Goal: Navigation & Orientation: Find specific page/section

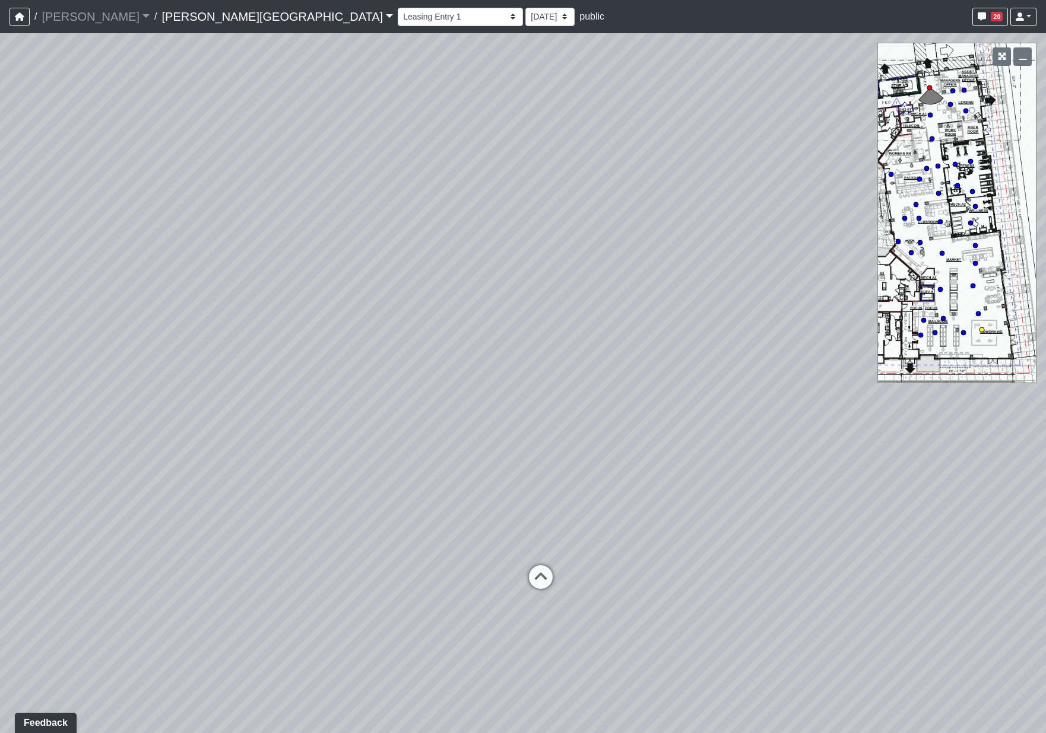
click at [981, 328] on circle at bounding box center [981, 330] width 5 height 5
drag, startPoint x: 797, startPoint y: 211, endPoint x: -12, endPoint y: 291, distance: 813.9
click at [0, 291] on html "/ [PERSON_NAME] Loading... / [PERSON_NAME][GEOGRAPHIC_DATA] [PERSON_NAME][GEOGR…" at bounding box center [523, 366] width 1046 height 733
drag, startPoint x: 393, startPoint y: 325, endPoint x: -251, endPoint y: 192, distance: 658.1
click at [0, 192] on html "/ [PERSON_NAME] Loading... / [PERSON_NAME][GEOGRAPHIC_DATA] [PERSON_NAME][GEOGR…" at bounding box center [523, 366] width 1046 height 733
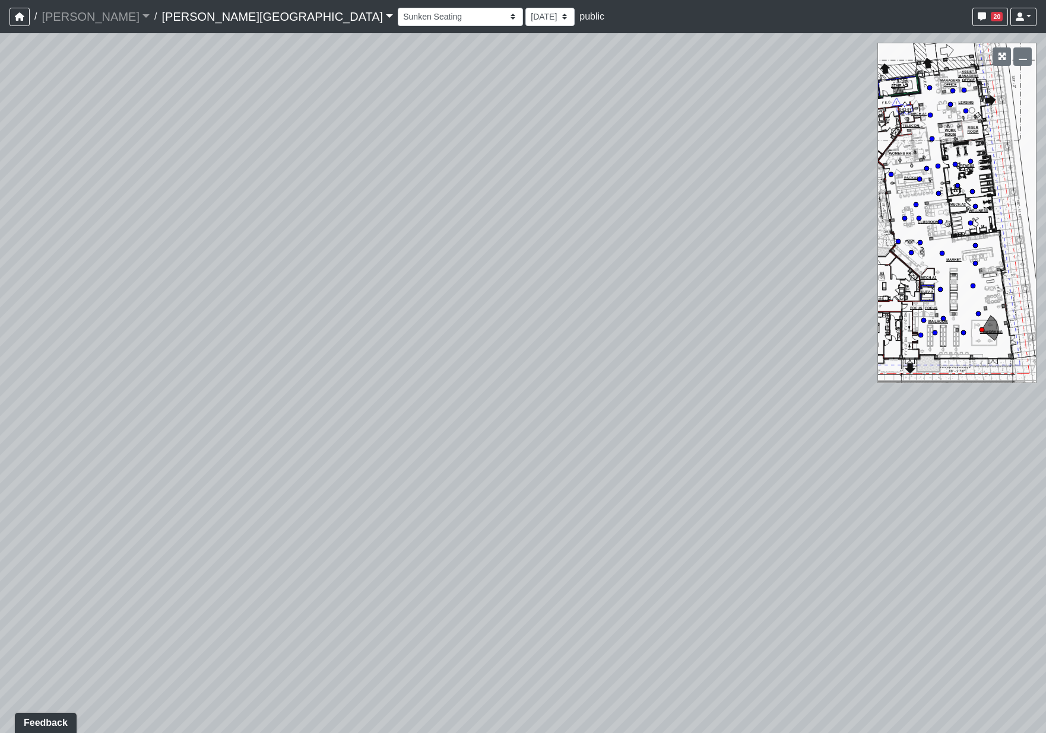
drag, startPoint x: 483, startPoint y: 271, endPoint x: -9, endPoint y: 322, distance: 494.5
click at [0, 322] on html "/ [PERSON_NAME] Loading... / [PERSON_NAME][GEOGRAPHIC_DATA] [PERSON_NAME][GEOGR…" at bounding box center [523, 366] width 1046 height 733
drag, startPoint x: 312, startPoint y: 266, endPoint x: 631, endPoint y: 438, distance: 361.9
click at [631, 438] on div "Loading... Coffee Bar Loading... Coworking Seating 1" at bounding box center [523, 383] width 1046 height 700
drag, startPoint x: 759, startPoint y: 383, endPoint x: 977, endPoint y: 404, distance: 218.8
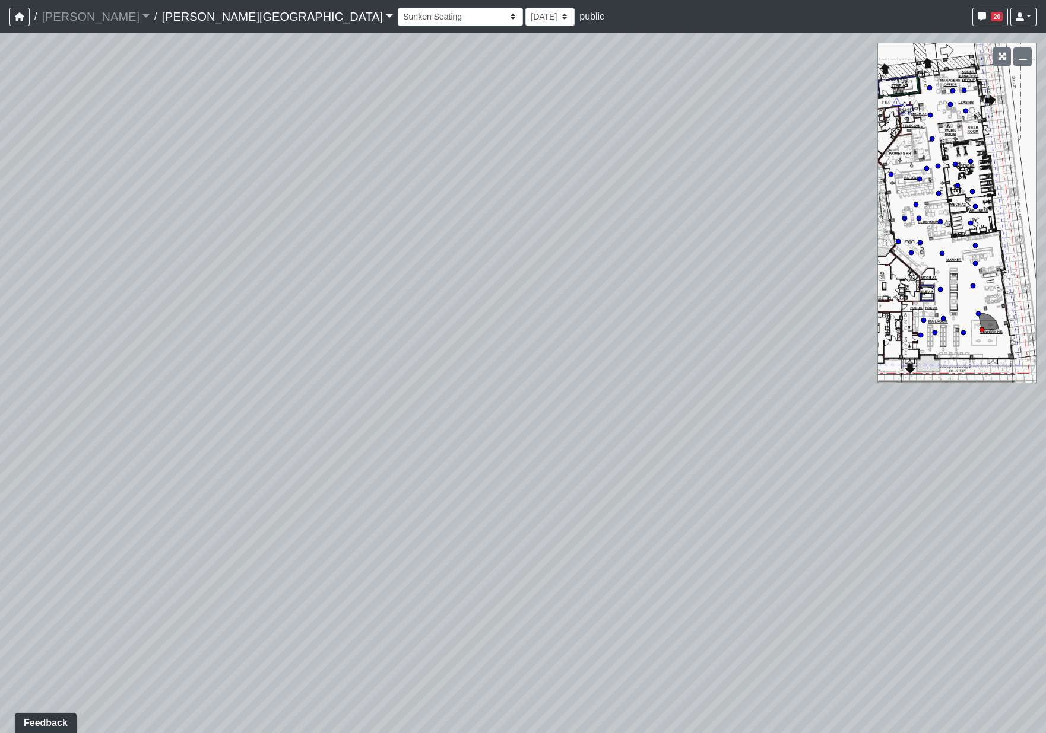
click at [952, 401] on div "Loading... Coffee Bar Loading... Coworking Seating 1" at bounding box center [523, 383] width 1046 height 700
drag, startPoint x: 725, startPoint y: 450, endPoint x: 319, endPoint y: 104, distance: 533.7
click at [319, 104] on div "Loading... Coffee Bar Loading... Coworking Seating 1" at bounding box center [523, 383] width 1046 height 700
drag, startPoint x: 440, startPoint y: 280, endPoint x: -228, endPoint y: 165, distance: 678.0
click at [0, 165] on html "/ [PERSON_NAME] Loading... / [PERSON_NAME][GEOGRAPHIC_DATA] [PERSON_NAME][GEOGR…" at bounding box center [523, 366] width 1046 height 733
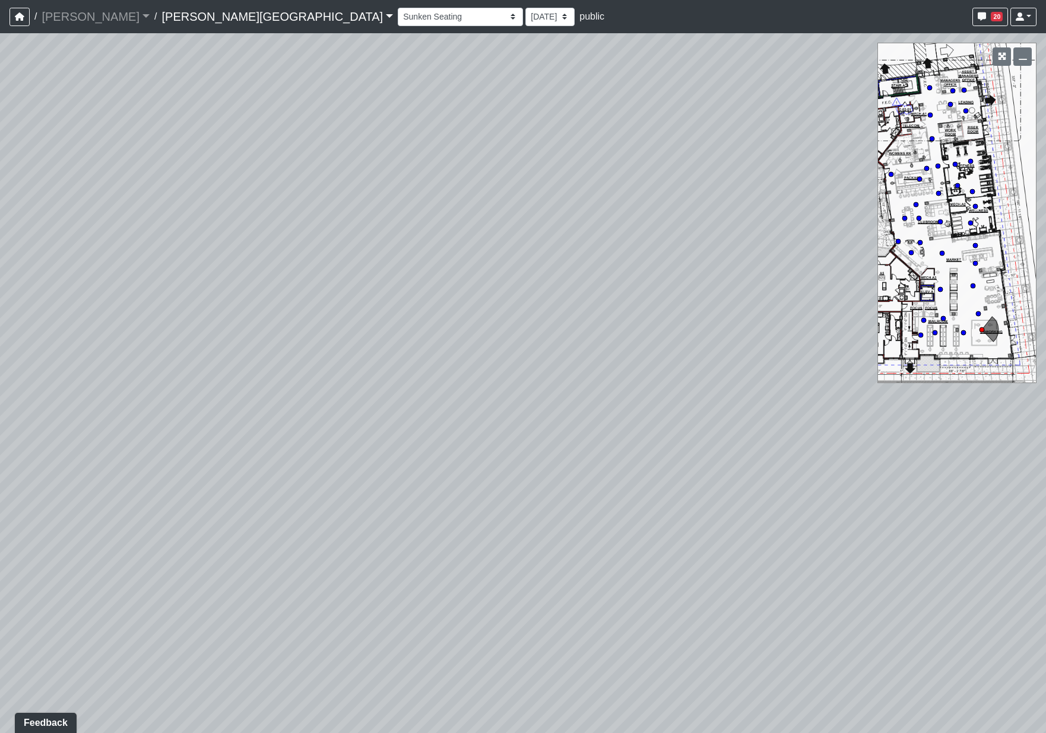
drag, startPoint x: 485, startPoint y: 392, endPoint x: -199, endPoint y: 378, distance: 684.9
click at [0, 378] on html "/ [PERSON_NAME] Loading... / [PERSON_NAME][GEOGRAPHIC_DATA] [PERSON_NAME][GEOGR…" at bounding box center [523, 366] width 1046 height 733
click at [977, 315] on circle at bounding box center [977, 314] width 5 height 5
drag, startPoint x: 332, startPoint y: 215, endPoint x: 787, endPoint y: 375, distance: 481.7
click at [1043, 392] on div "Loading... Coffee Bar Loading... Coworking Seating 1 Loading... Coworking Seati…" at bounding box center [523, 383] width 1046 height 700
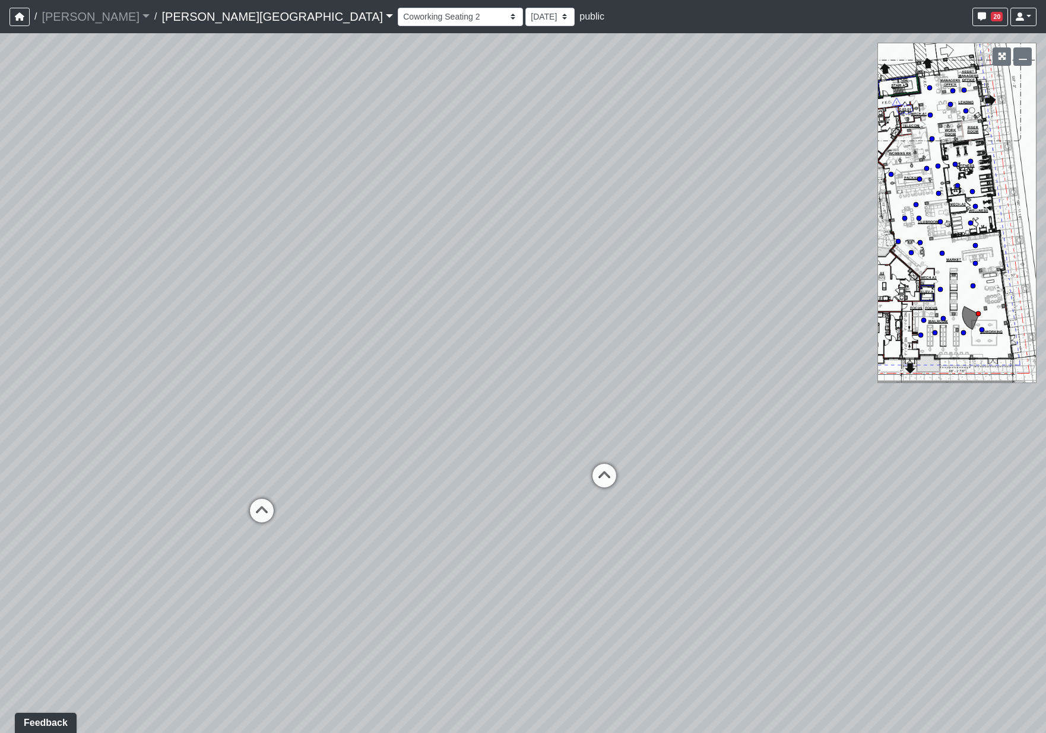
drag, startPoint x: 385, startPoint y: 366, endPoint x: 760, endPoint y: 348, distance: 375.4
click at [760, 348] on div "Loading... Coffee Bar Loading... Coworking Seating 1 Loading... Coworking Seati…" at bounding box center [523, 383] width 1046 height 700
drag, startPoint x: 954, startPoint y: 387, endPoint x: 1044, endPoint y: 385, distance: 89.6
click at [1033, 387] on div "Loading... Coffee Bar Loading... Coworking Seating 1 Loading... Coworking Seati…" at bounding box center [523, 383] width 1046 height 700
click at [973, 287] on circle at bounding box center [972, 286] width 5 height 5
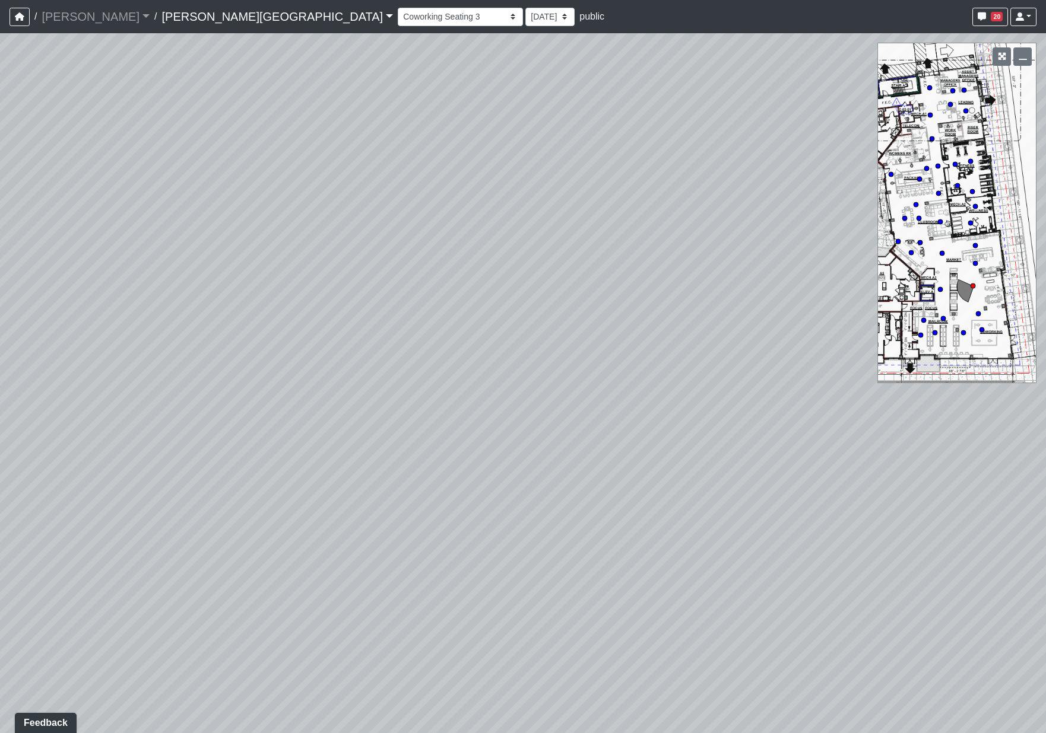
drag, startPoint x: 732, startPoint y: 402, endPoint x: -69, endPoint y: 49, distance: 875.2
click at [0, 49] on html "/ [PERSON_NAME] Loading... / [PERSON_NAME][GEOGRAPHIC_DATA] [PERSON_NAME][GEOGR…" at bounding box center [523, 366] width 1046 height 733
drag, startPoint x: 278, startPoint y: 204, endPoint x: -405, endPoint y: 68, distance: 697.1
click at [0, 68] on html "/ [PERSON_NAME] Loading... / [PERSON_NAME][GEOGRAPHIC_DATA] [PERSON_NAME][GEOGR…" at bounding box center [523, 366] width 1046 height 733
drag, startPoint x: 479, startPoint y: 313, endPoint x: 1028, endPoint y: 725, distance: 686.2
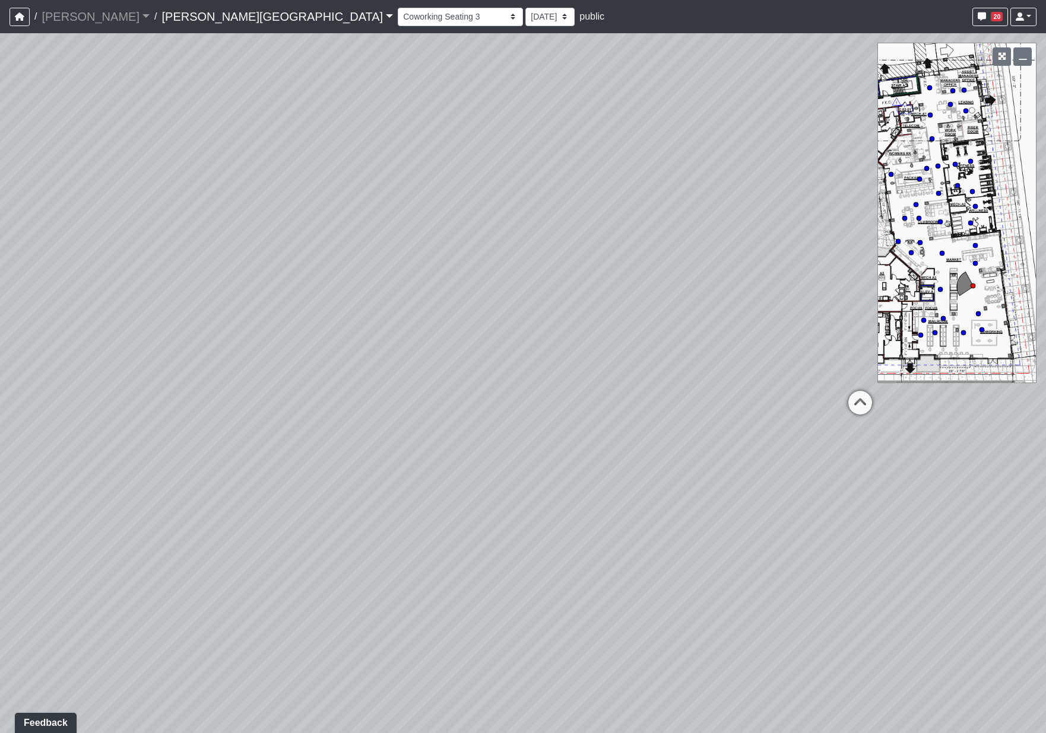
click at [1028, 725] on div "Loading... Coffee Bar Loading... Coworking Seating 1 Loading... Coworking Seati…" at bounding box center [523, 383] width 1046 height 700
drag, startPoint x: 211, startPoint y: 239, endPoint x: -180, endPoint y: 142, distance: 402.2
click at [0, 142] on html "/ [PERSON_NAME] Loading... / [PERSON_NAME][GEOGRAPHIC_DATA] [PERSON_NAME][GEOGR…" at bounding box center [523, 366] width 1046 height 733
drag, startPoint x: 514, startPoint y: 371, endPoint x: -41, endPoint y: 322, distance: 557.5
click at [0, 322] on html "/ [PERSON_NAME] Loading... / [PERSON_NAME][GEOGRAPHIC_DATA] [PERSON_NAME][GEOGR…" at bounding box center [523, 366] width 1046 height 733
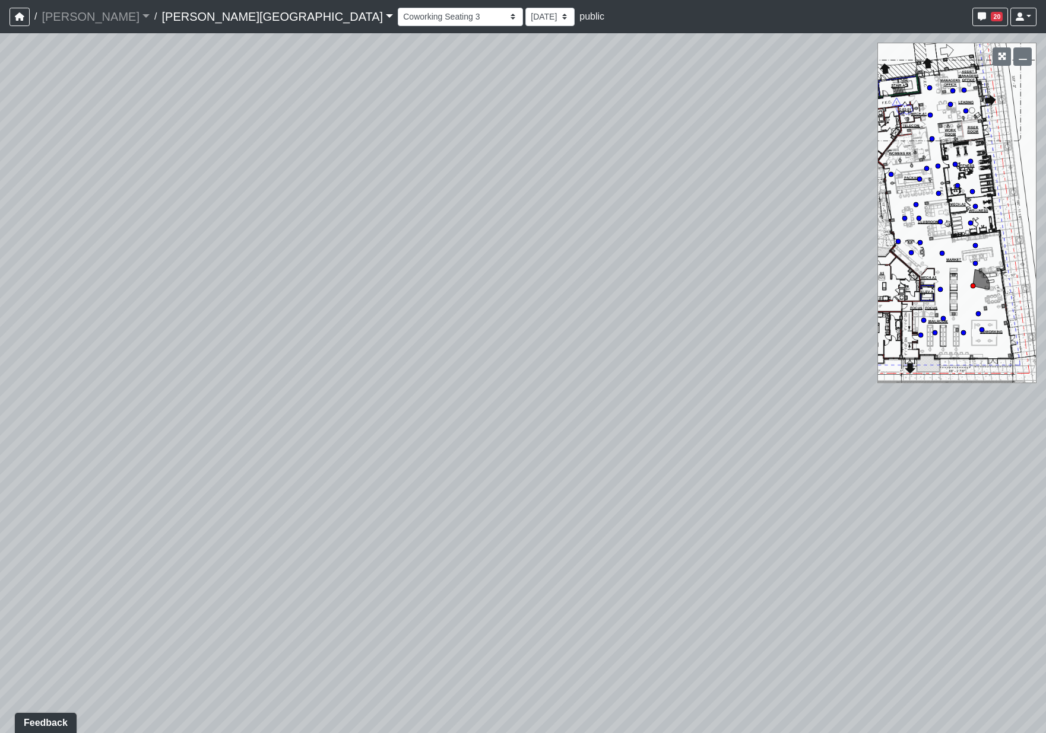
drag, startPoint x: 530, startPoint y: 398, endPoint x: 541, endPoint y: 563, distance: 164.7
click at [541, 563] on div "Loading... Coffee Bar Loading... Coworking Seating 1 Loading... Coworking Seati…" at bounding box center [523, 383] width 1046 height 700
drag, startPoint x: 744, startPoint y: 573, endPoint x: 100, endPoint y: 423, distance: 661.5
click at [100, 423] on div "Loading... Coffee Bar Loading... Coworking Seating 1 Loading... Coworking Seati…" at bounding box center [523, 383] width 1046 height 700
drag, startPoint x: 398, startPoint y: 565, endPoint x: 134, endPoint y: 392, distance: 315.3
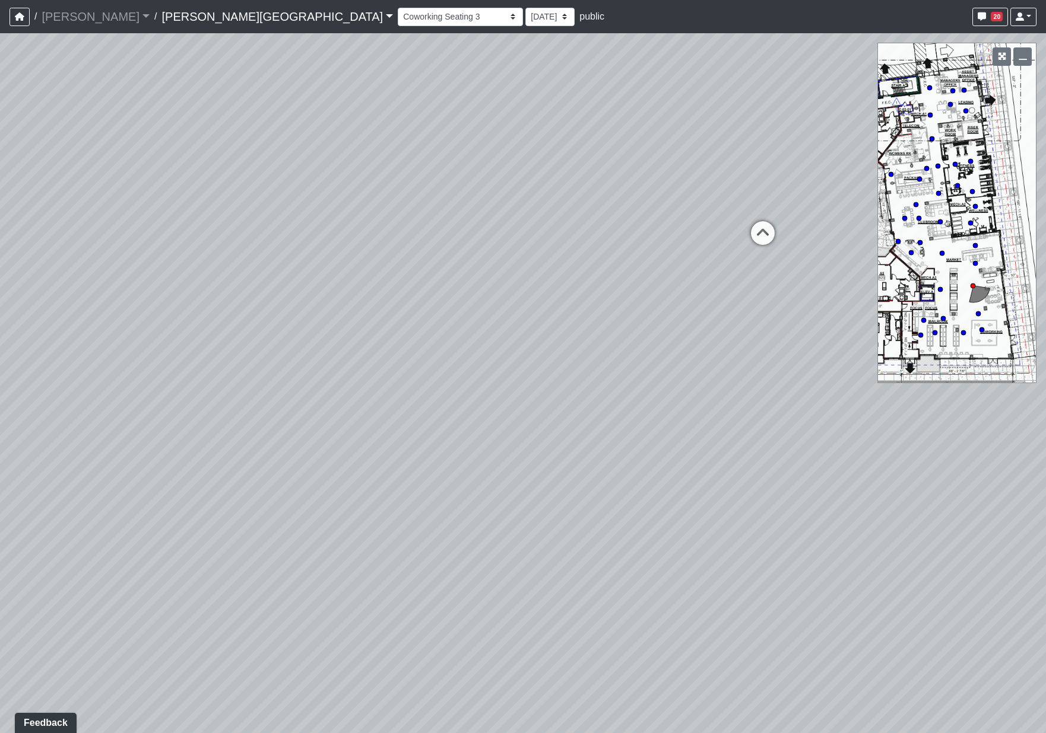
click at [134, 392] on div "Loading... Coffee Bar Loading... Coworking Seating 1 Loading... Coworking Seati…" at bounding box center [523, 383] width 1046 height 700
click at [725, 217] on icon at bounding box center [721, 219] width 36 height 36
drag, startPoint x: 290, startPoint y: 139, endPoint x: 945, endPoint y: 420, distance: 713.2
click at [945, 420] on div "Loading... Coffee Bar Loading... Coworking Seating 1 Loading... Coworking Seati…" at bounding box center [523, 383] width 1046 height 700
drag, startPoint x: 552, startPoint y: 347, endPoint x: 509, endPoint y: 296, distance: 66.5
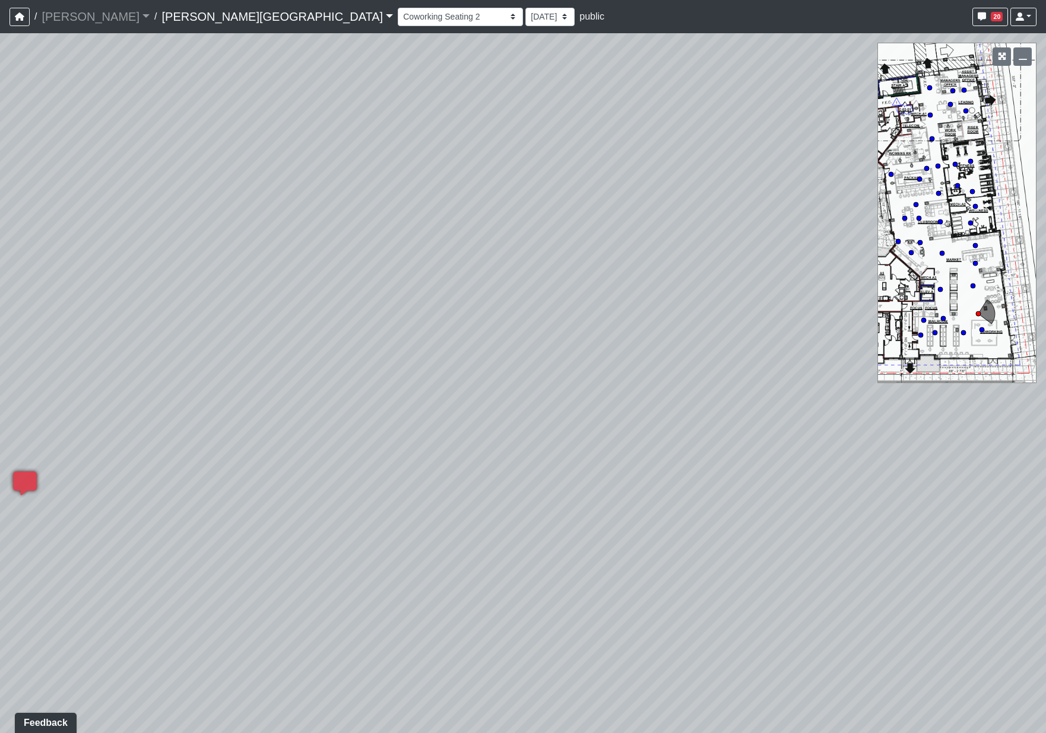
click at [509, 296] on div "Loading... Coffee Bar Loading... Coworking Seating 1 Loading... Coworking Seati…" at bounding box center [523, 383] width 1046 height 700
click at [464, 355] on div "Loading... Coffee Bar Loading... Coworking Seating 1 Loading... Coworking Seati…" at bounding box center [523, 383] width 1046 height 700
drag, startPoint x: 518, startPoint y: 679, endPoint x: 739, endPoint y: 425, distance: 336.5
click at [518, 679] on div "Loading... Coffee Bar Loading... Coworking Seating 1 Loading... Coworking Seati…" at bounding box center [523, 383] width 1046 height 700
click at [398, 27] on div "Fitness Entry Hallway Hospitality Bar Hospitality Bar Seating Package Room Pack…" at bounding box center [717, 16] width 638 height 23
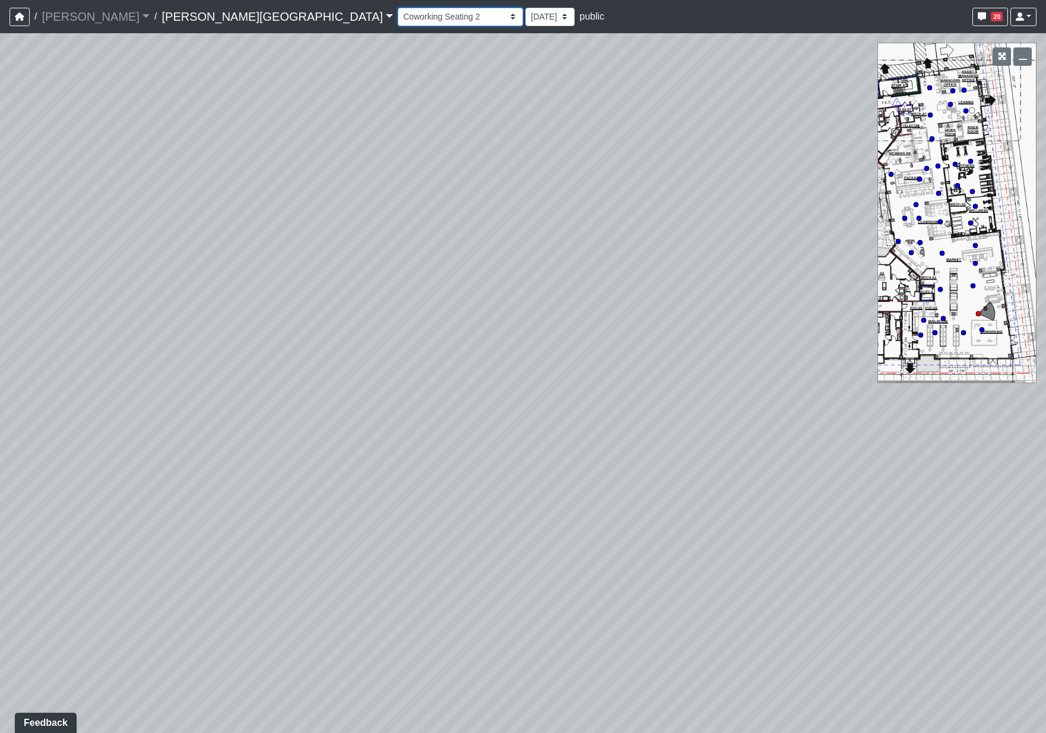
click at [398, 26] on select "Fitness Entry Hallway Hospitality Bar Hospitality Bar Seating Package Room Pack…" at bounding box center [460, 17] width 125 height 18
click at [398, 8] on select "Fitness Entry Hallway Hospitality Bar Hospitality Bar Seating Package Room Pack…" at bounding box center [460, 17] width 125 height 18
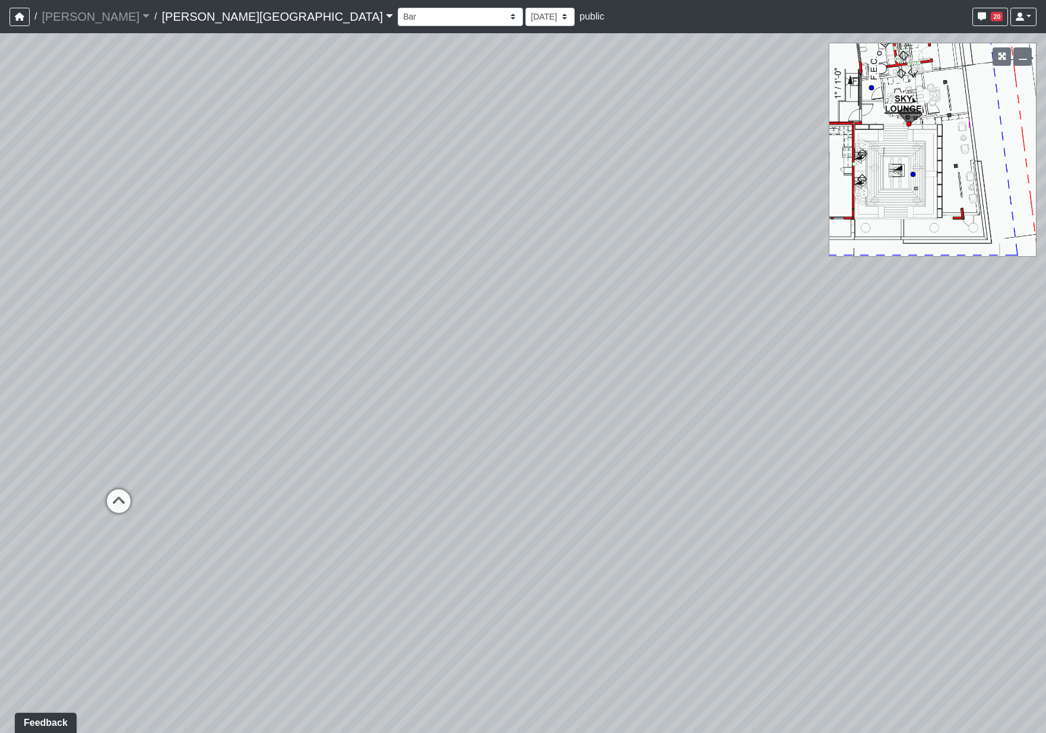
drag, startPoint x: 502, startPoint y: 335, endPoint x: 447, endPoint y: 352, distance: 57.2
click at [447, 352] on div "Loading... Coffee Bar Loading... Coworking Seating 1 Loading... Coworking Seati…" at bounding box center [523, 383] width 1046 height 700
drag, startPoint x: 284, startPoint y: 387, endPoint x: 682, endPoint y: 248, distance: 421.1
click at [682, 248] on div "Loading... Coffee Bar Loading... Coworking Seating 1 Loading... Coworking Seati…" at bounding box center [523, 383] width 1046 height 700
drag, startPoint x: 126, startPoint y: 343, endPoint x: 665, endPoint y: 134, distance: 577.3
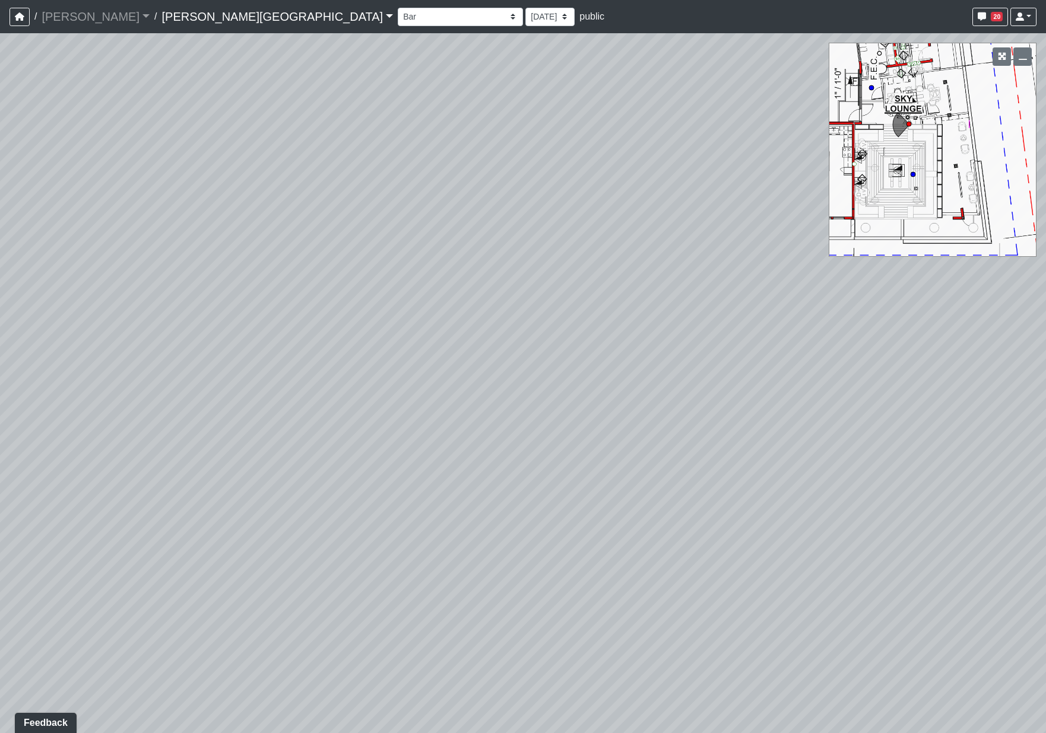
click at [665, 134] on div "Loading... Coffee Bar Loading... Coworking Seating 1 Loading... Coworking Seati…" at bounding box center [523, 383] width 1046 height 700
drag, startPoint x: 417, startPoint y: 492, endPoint x: 224, endPoint y: 151, distance: 391.4
click at [224, 151] on div "Loading... Coffee Bar Loading... Coworking Seating 1 Loading... Coworking Seati…" at bounding box center [523, 383] width 1046 height 700
drag, startPoint x: 413, startPoint y: 447, endPoint x: 312, endPoint y: 249, distance: 222.1
click at [312, 249] on div "Loading... Coffee Bar Loading... Coworking Seating 1 Loading... Coworking Seati…" at bounding box center [523, 383] width 1046 height 700
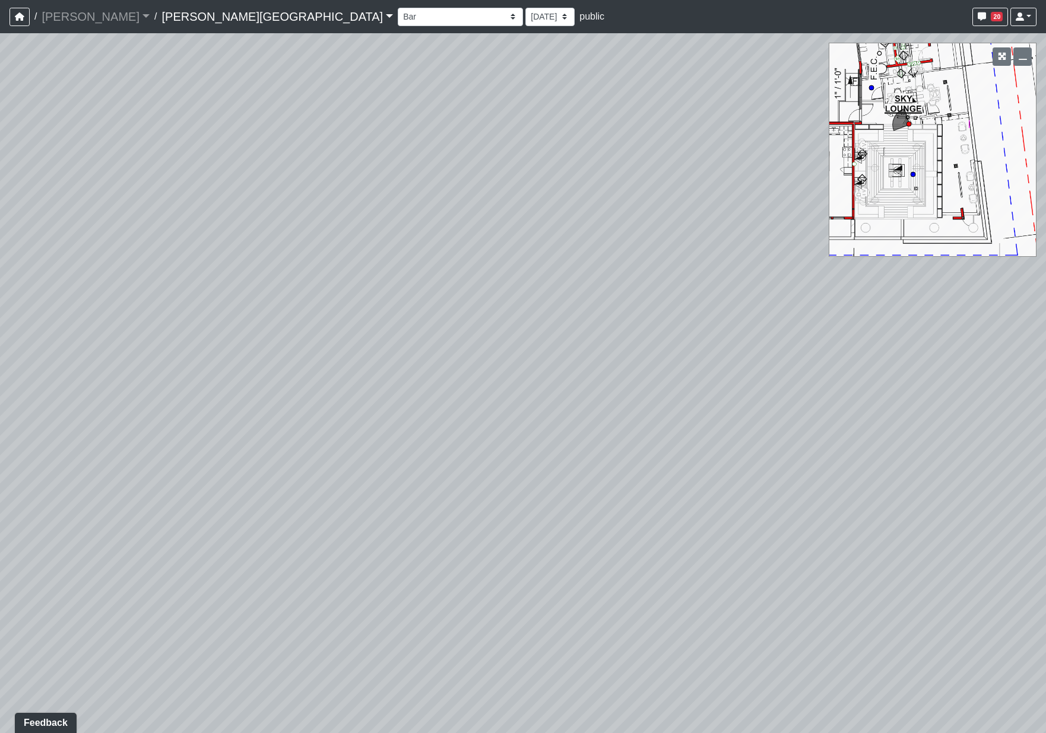
click at [703, 673] on div "Loading... Coffee Bar Loading... Coworking Seating 1 Loading... Coworking Seati…" at bounding box center [523, 383] width 1046 height 700
drag, startPoint x: 631, startPoint y: 377, endPoint x: 931, endPoint y: 723, distance: 458.1
click at [931, 723] on div "Loading... Coffee Bar Loading... Coworking Seating 1 Loading... Coworking Seati…" at bounding box center [523, 383] width 1046 height 700
drag, startPoint x: 679, startPoint y: 497, endPoint x: 754, endPoint y: 571, distance: 105.7
click at [792, 637] on div "Loading... Coffee Bar Loading... Coworking Seating 1 Loading... Coworking Seati…" at bounding box center [523, 383] width 1046 height 700
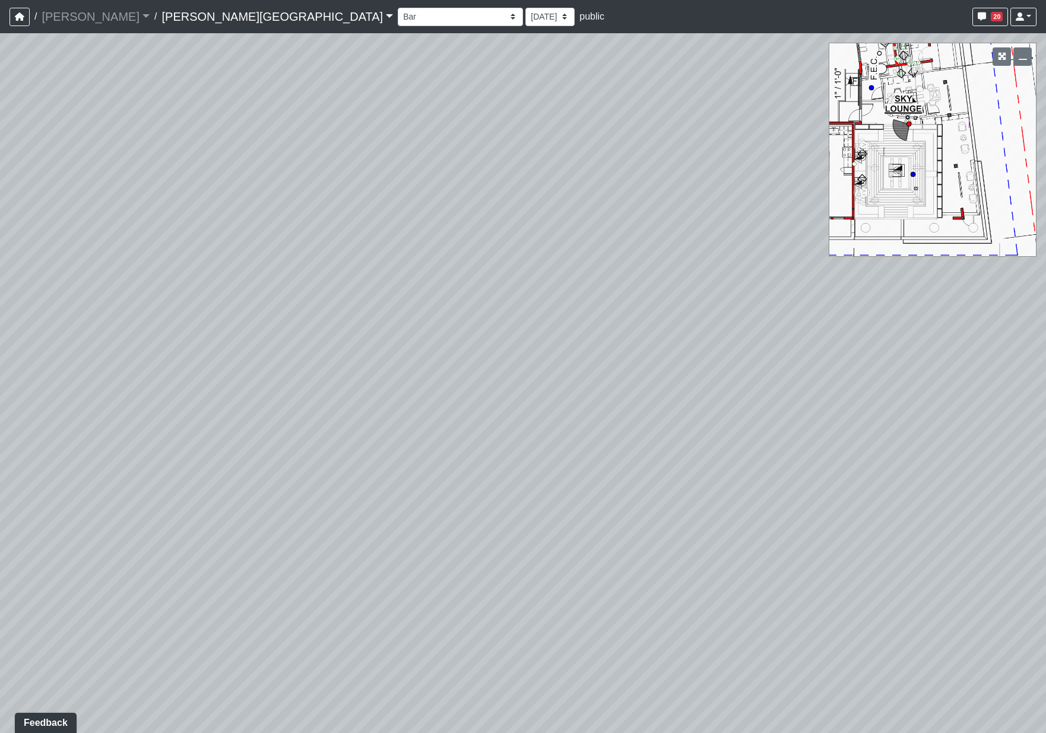
click at [576, 287] on div "Loading... Coffee Bar Loading... Coworking Seating 1 Loading... Coworking Seati…" at bounding box center [523, 383] width 1046 height 700
drag, startPoint x: 286, startPoint y: 176, endPoint x: 801, endPoint y: 135, distance: 516.7
click at [237, 285] on div "Loading... Coffee Bar Loading... Coworking Seating 1 Loading... Coworking Seati…" at bounding box center [523, 383] width 1046 height 700
click at [913, 176] on circle at bounding box center [912, 174] width 5 height 5
drag, startPoint x: 472, startPoint y: 315, endPoint x: 433, endPoint y: 343, distance: 48.6
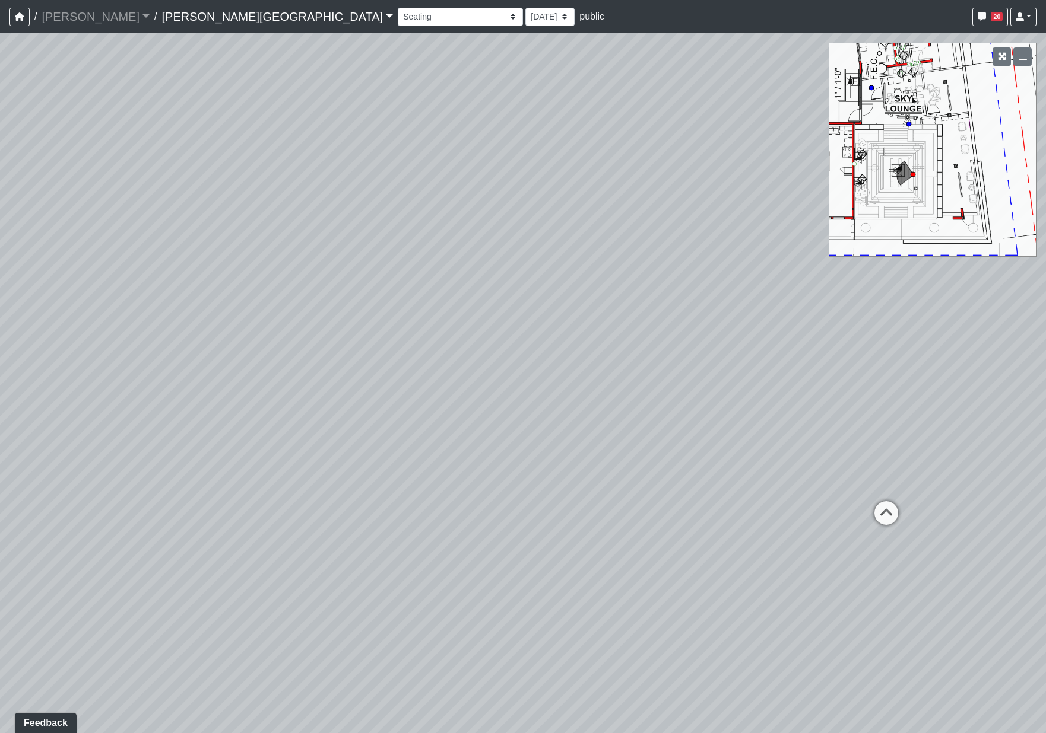
click at [433, 343] on div "Loading... Coffee Bar Loading... Coworking Seating 1 Loading... Coworking Seati…" at bounding box center [523, 383] width 1046 height 700
drag, startPoint x: 495, startPoint y: 463, endPoint x: 427, endPoint y: 319, distance: 159.0
click at [453, 332] on div "Loading... Coffee Bar Loading... Coworking Seating 1 Loading... Coworking Seati…" at bounding box center [523, 383] width 1046 height 700
click at [908, 126] on circle at bounding box center [908, 124] width 5 height 5
drag, startPoint x: 561, startPoint y: 244, endPoint x: 799, endPoint y: 214, distance: 239.9
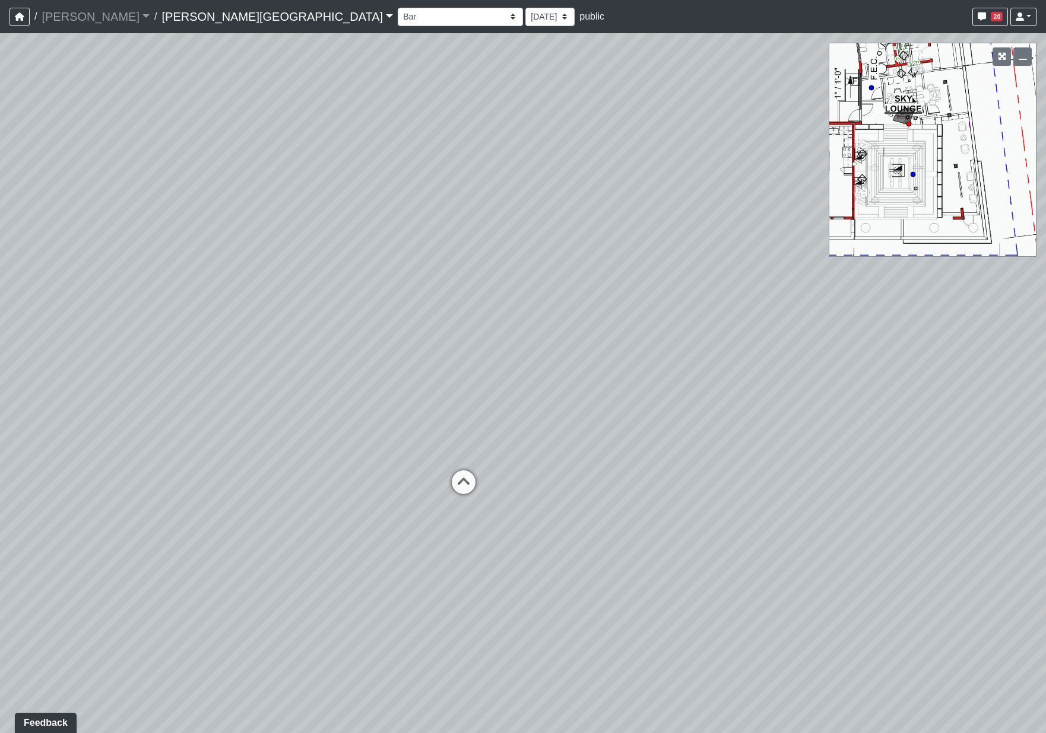
click at [799, 214] on div "Loading... Coffee Bar Loading... Coworking Seating 1 Loading... Coworking Seati…" at bounding box center [523, 383] width 1046 height 700
drag, startPoint x: 182, startPoint y: 361, endPoint x: 56, endPoint y: 621, distance: 289.0
click at [56, 621] on div "Loading... Coffee Bar Loading... Coworking Seating 1 Loading... Coworking Seati…" at bounding box center [523, 383] width 1046 height 700
drag, startPoint x: 431, startPoint y: 639, endPoint x: 434, endPoint y: 725, distance: 86.1
click at [434, 725] on div "Loading... Coffee Bar Loading... Coworking Seating 1 Loading... Coworking Seati…" at bounding box center [523, 383] width 1046 height 700
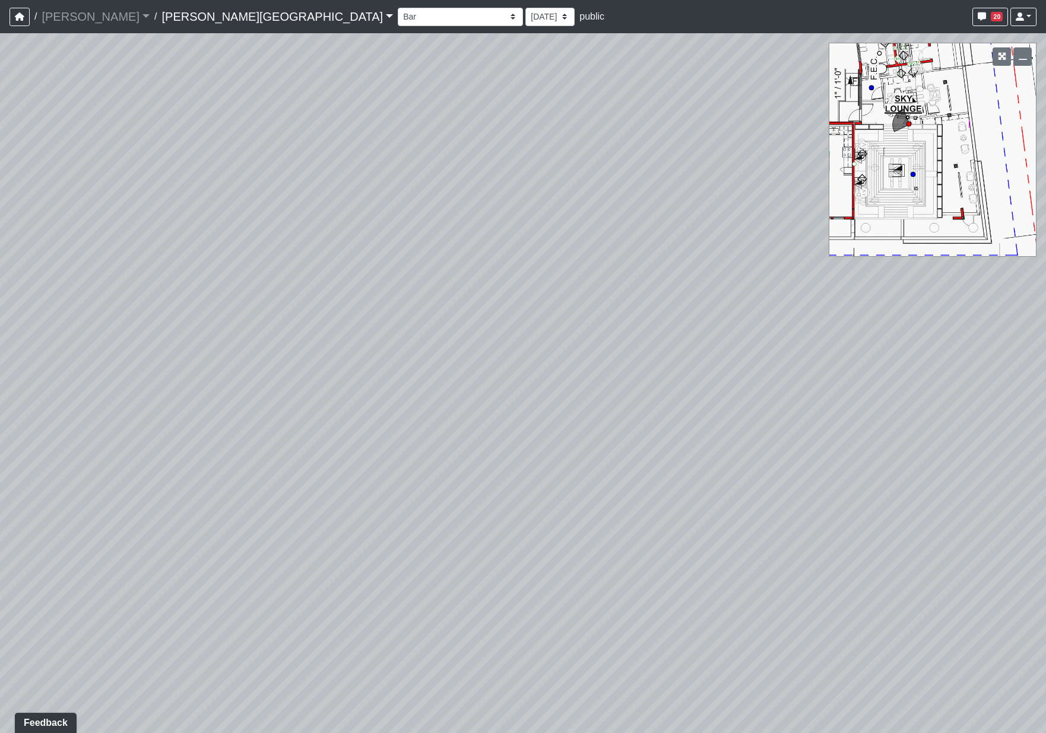
drag, startPoint x: 414, startPoint y: 287, endPoint x: 975, endPoint y: 478, distance: 592.6
click at [975, 478] on div "Loading... Coffee Bar Loading... Coworking Seating 1 Loading... Coworking Seati…" at bounding box center [523, 383] width 1046 height 700
drag, startPoint x: 429, startPoint y: 188, endPoint x: 706, endPoint y: 449, distance: 380.3
click at [706, 449] on div "Loading... Coffee Bar Loading... Coworking Seating 1 Loading... Coworking Seati…" at bounding box center [523, 383] width 1046 height 700
click at [1016, 294] on div "Loading... Coffee Bar Loading... Coworking Seating 1 Loading... Coworking Seati…" at bounding box center [523, 383] width 1046 height 700
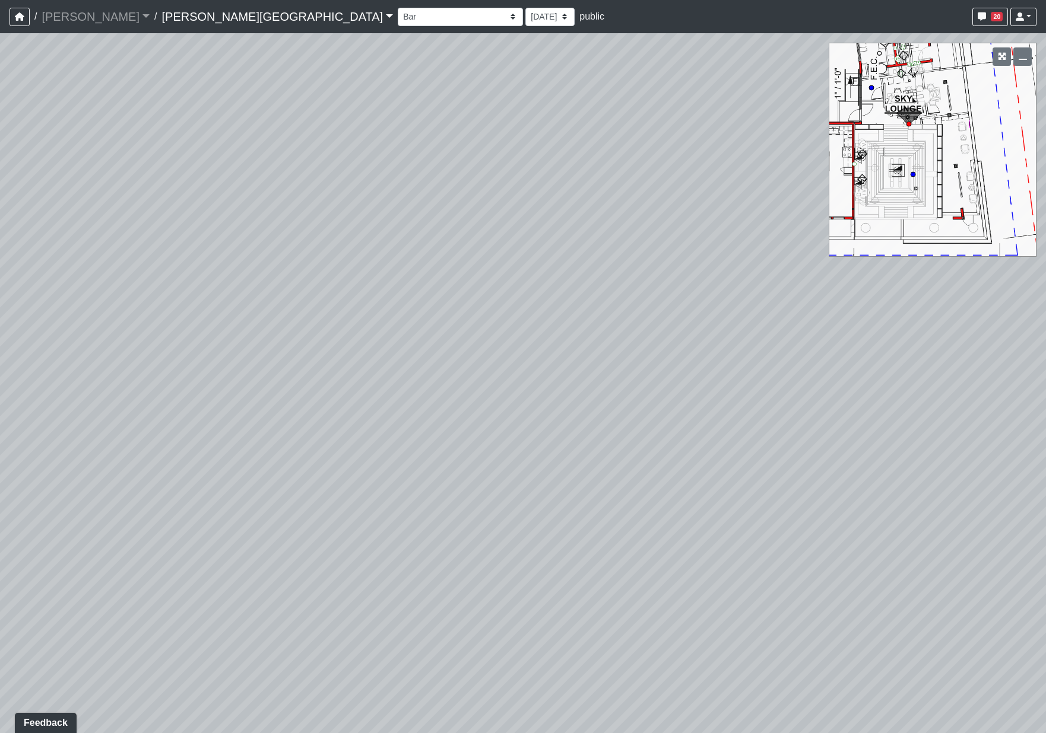
drag, startPoint x: 926, startPoint y: 255, endPoint x: 2, endPoint y: 183, distance: 926.6
click at [2, 183] on div "Loading... Coffee Bar Loading... Coworking Seating 1 Loading... Coworking Seati…" at bounding box center [523, 383] width 1046 height 700
drag, startPoint x: 377, startPoint y: 209, endPoint x: 367, endPoint y: -129, distance: 337.8
click at [367, 0] on html "/ [PERSON_NAME] Loading... / [PERSON_NAME][GEOGRAPHIC_DATA] [PERSON_NAME][GEOGR…" at bounding box center [523, 366] width 1046 height 733
drag, startPoint x: 226, startPoint y: 212, endPoint x: 810, endPoint y: 295, distance: 589.8
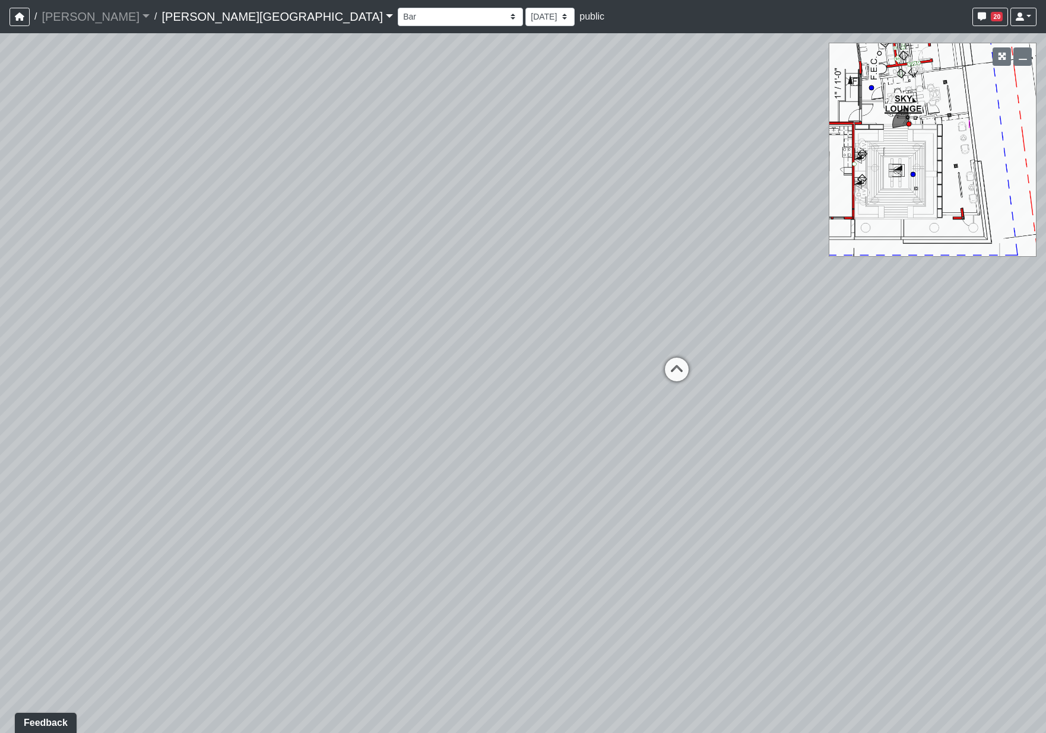
click at [810, 295] on div "Loading... Coffee Bar Loading... Coworking Seating 1 Loading... Coworking Seati…" at bounding box center [523, 383] width 1046 height 700
drag, startPoint x: 825, startPoint y: 415, endPoint x: 247, endPoint y: 205, distance: 614.9
click at [247, 205] on div "Loading... Coffee Bar Loading... Coworking Seating 1 Loading... Coworking Seati…" at bounding box center [523, 383] width 1046 height 700
click at [146, 178] on icon at bounding box center [152, 183] width 36 height 36
drag, startPoint x: 645, startPoint y: 291, endPoint x: 91, endPoint y: 597, distance: 633.2
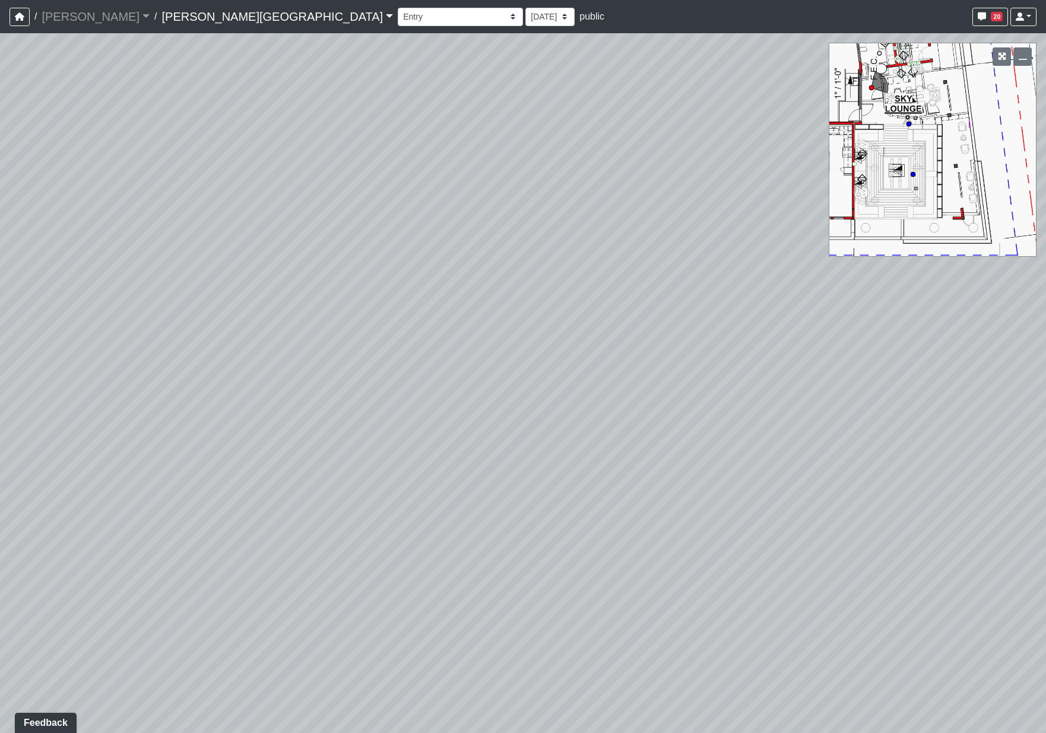
click at [24, 604] on div "Loading... Coffee Bar Loading... Coworking Seating 1 Loading... Coworking Seati…" at bounding box center [523, 383] width 1046 height 700
drag, startPoint x: 808, startPoint y: 535, endPoint x: 354, endPoint y: 394, distance: 474.8
click at [354, 394] on div "Loading... Coffee Bar Loading... Coworking Seating 1 Loading... Coworking Seati…" at bounding box center [523, 383] width 1046 height 700
drag, startPoint x: 261, startPoint y: 401, endPoint x: 343, endPoint y: 189, distance: 227.7
click at [343, 189] on div "Loading... Coffee Bar Loading... Coworking Seating 1 Loading... Coworking Seati…" at bounding box center [523, 383] width 1046 height 700
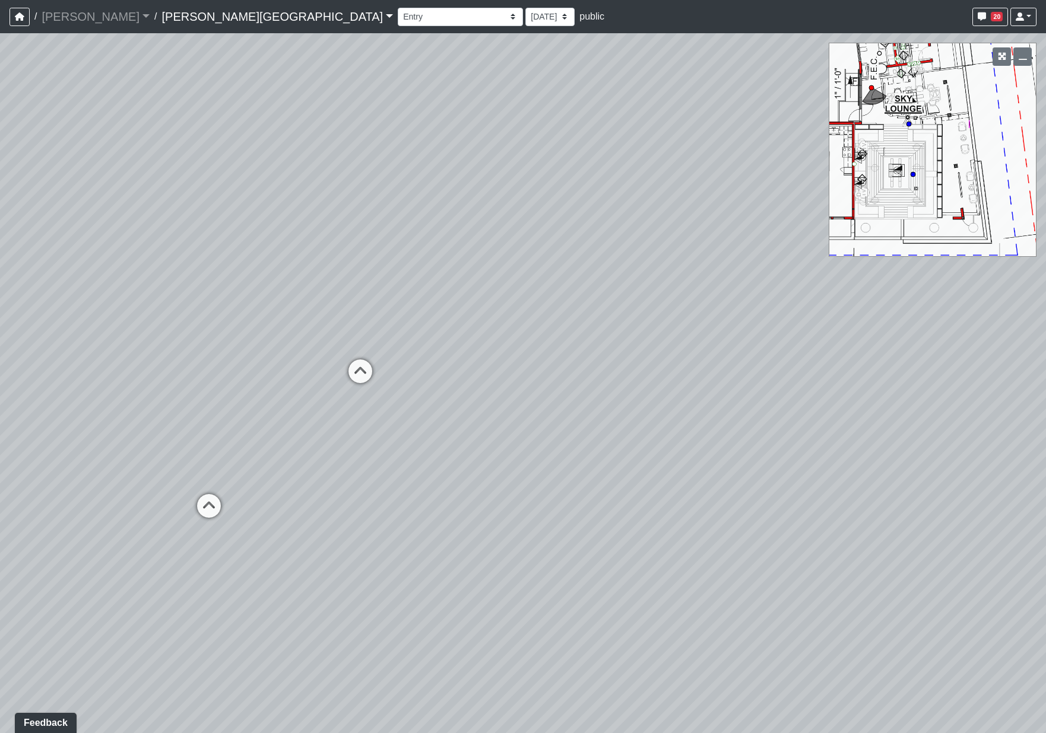
drag, startPoint x: 601, startPoint y: 325, endPoint x: -207, endPoint y: 555, distance: 840.3
click at [0, 555] on html "/ [PERSON_NAME] Loading... / [PERSON_NAME][GEOGRAPHIC_DATA] [PERSON_NAME][GEOGR…" at bounding box center [523, 366] width 1046 height 733
drag, startPoint x: 159, startPoint y: 607, endPoint x: -82, endPoint y: -31, distance: 681.8
click at [0, 0] on html "/ [PERSON_NAME] Loading... / [PERSON_NAME][GEOGRAPHIC_DATA] [PERSON_NAME][GEOGR…" at bounding box center [523, 366] width 1046 height 733
drag, startPoint x: 132, startPoint y: 364, endPoint x: 338, endPoint y: 512, distance: 253.3
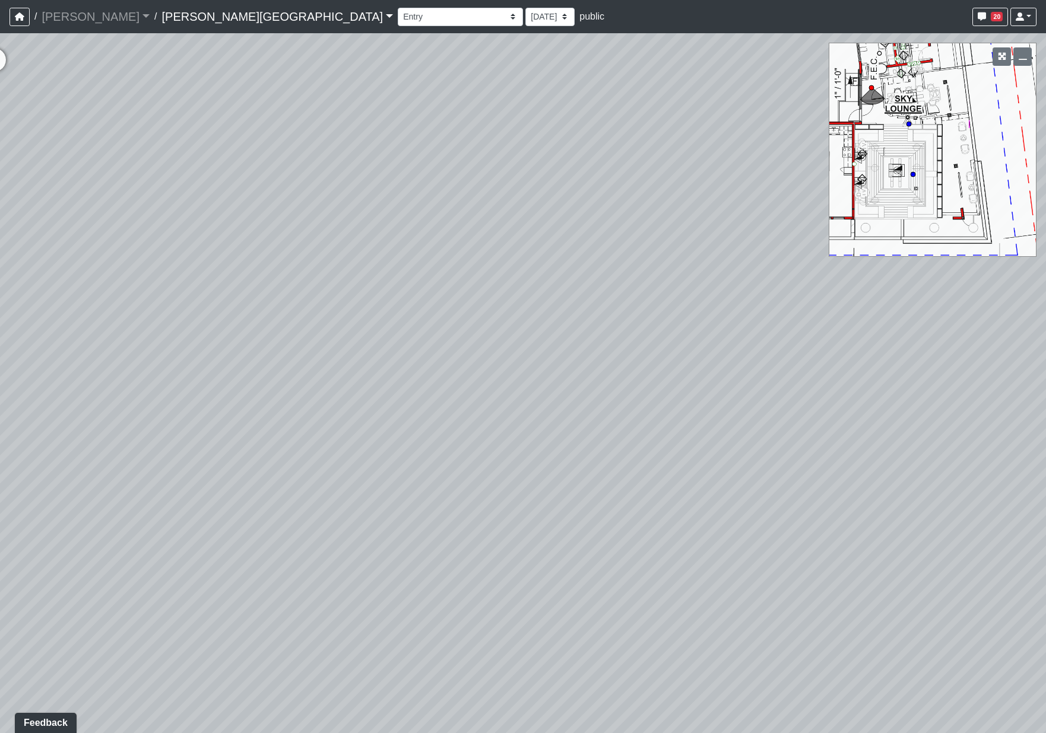
click at [326, 523] on div "Loading... Coffee Bar Loading... Coworking Seating 1 Loading... Coworking Seati…" at bounding box center [523, 383] width 1046 height 700
drag, startPoint x: 399, startPoint y: 462, endPoint x: 436, endPoint y: 121, distance: 342.5
click at [436, 121] on div "Loading... Coffee Bar Loading... Coworking Seating 1 Loading... Coworking Seati…" at bounding box center [523, 383] width 1046 height 700
drag, startPoint x: 506, startPoint y: 213, endPoint x: 467, endPoint y: 170, distance: 58.0
click at [467, 170] on div "Loading... Coffee Bar Loading... Coworking Seating 1 Loading... Coworking Seati…" at bounding box center [523, 383] width 1046 height 700
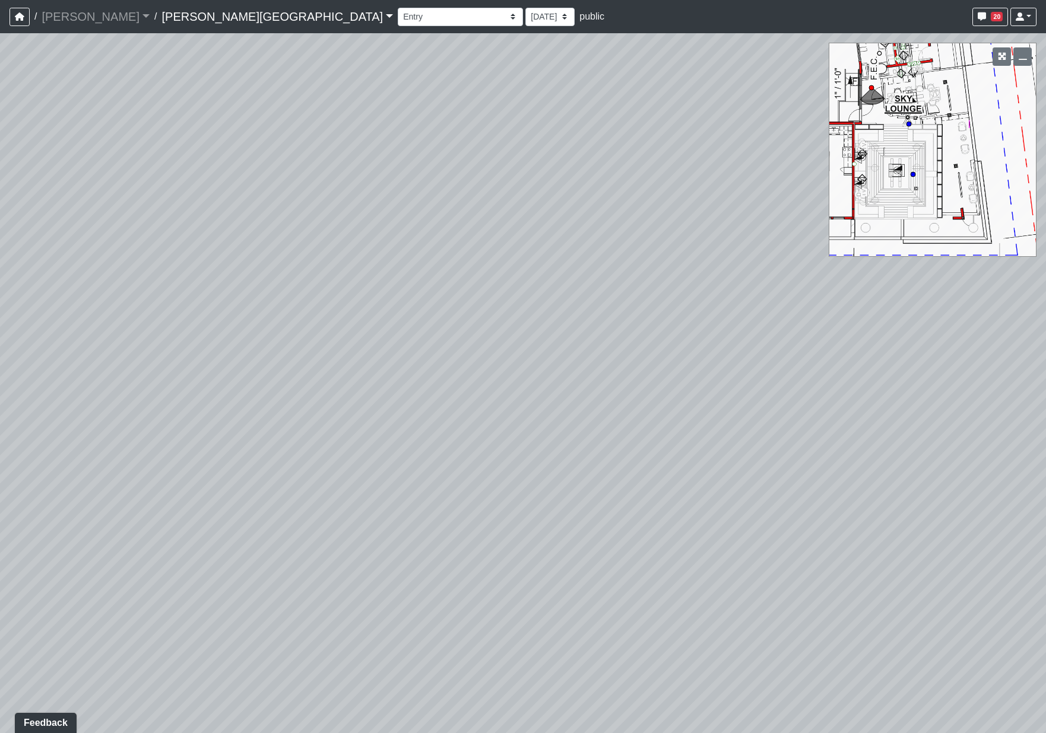
click at [461, 163] on div "Loading... Coffee Bar Loading... Coworking Seating 1 Loading... Coworking Seati…" at bounding box center [523, 383] width 1046 height 700
drag, startPoint x: 459, startPoint y: 163, endPoint x: 467, endPoint y: 283, distance: 120.7
drag, startPoint x: 407, startPoint y: 227, endPoint x: 605, endPoint y: 428, distance: 282.4
click at [471, 514] on div "Loading... Coffee Bar Loading... Coworking Seating 1 Loading... Coworking Seati…" at bounding box center [523, 383] width 1046 height 700
click at [911, 176] on circle at bounding box center [912, 174] width 5 height 5
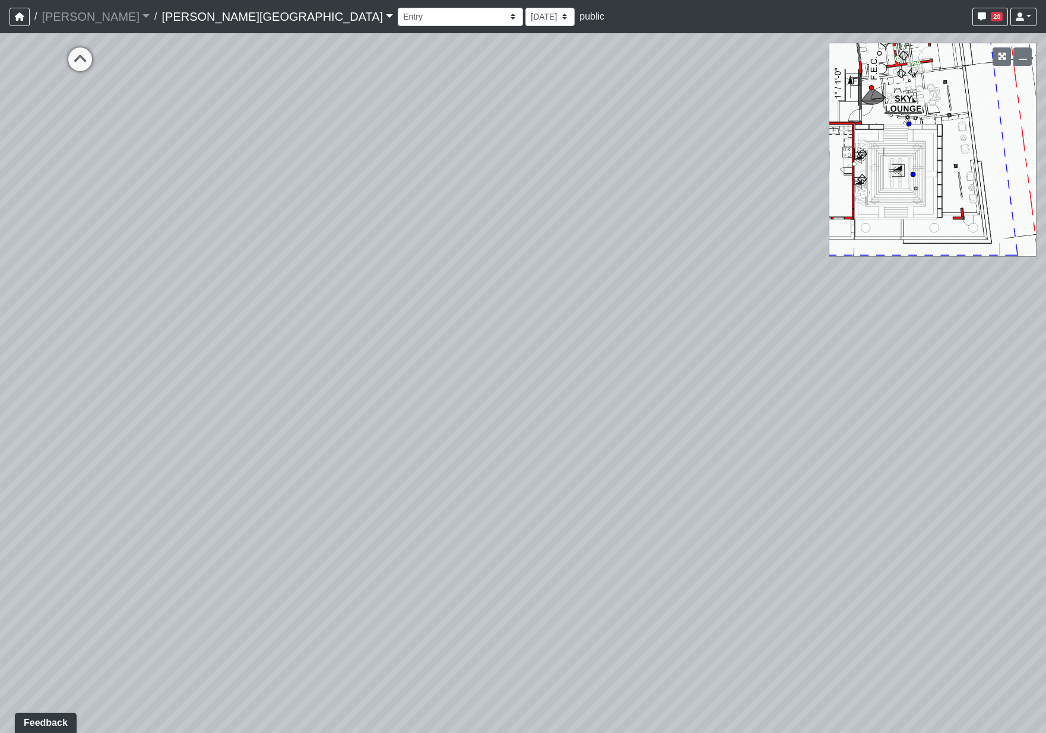
select select "gyx31D7RvGdwkULgNvdQBo"
drag, startPoint x: 542, startPoint y: 620, endPoint x: 390, endPoint y: 147, distance: 497.1
click at [390, 151] on div "Loading... Coffee Bar Loading... Coworking Seating 1 Loading... Coworking Seati…" at bounding box center [523, 383] width 1046 height 700
drag, startPoint x: 463, startPoint y: 615, endPoint x: 462, endPoint y: 173, distance: 441.5
click at [462, 173] on div "Loading... Coffee Bar Loading... Coworking Seating 1 Loading... Coworking Seati…" at bounding box center [523, 383] width 1046 height 700
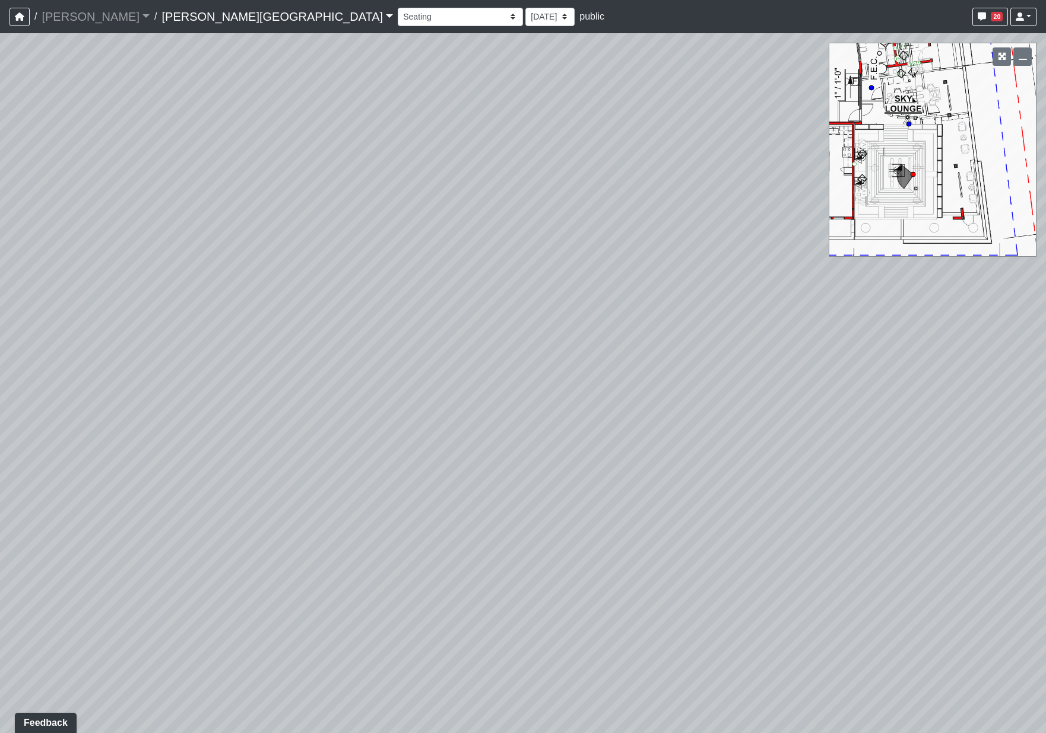
drag, startPoint x: 368, startPoint y: 456, endPoint x: 487, endPoint y: 226, distance: 258.7
click at [435, 206] on div "Loading... Coffee Bar Loading... Coworking Seating 1 Loading... Coworking Seati…" at bounding box center [523, 383] width 1046 height 700
drag, startPoint x: 525, startPoint y: 498, endPoint x: 465, endPoint y: 367, distance: 144.7
click at [465, 367] on div "Loading... Coffee Bar Loading... Coworking Seating 1 Loading... Coworking Seati…" at bounding box center [523, 383] width 1046 height 700
drag, startPoint x: 552, startPoint y: 358, endPoint x: 734, endPoint y: 559, distance: 271.0
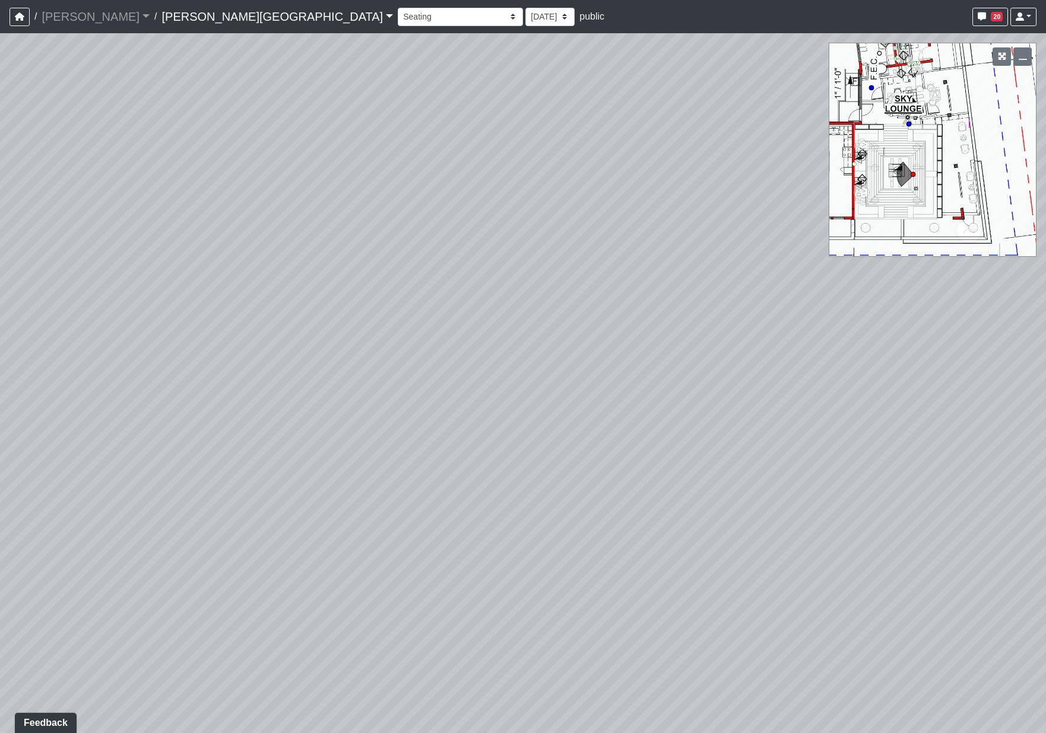
click at [491, 723] on div "Loading... Coffee Bar Loading... Coworking Seating 1 Loading... Coworking Seati…" at bounding box center [523, 383] width 1046 height 700
drag, startPoint x: 712, startPoint y: 536, endPoint x: -263, endPoint y: 536, distance: 975.5
click at [0, 536] on html "/ [PERSON_NAME] Loading... / [PERSON_NAME][GEOGRAPHIC_DATA] [PERSON_NAME][GEOGR…" at bounding box center [523, 366] width 1046 height 733
drag, startPoint x: 407, startPoint y: 472, endPoint x: 263, endPoint y: 725, distance: 291.0
click at [263, 725] on div "Loading... Coffee Bar Loading... Coworking Seating 1 Loading... Coworking Seati…" at bounding box center [523, 383] width 1046 height 700
